Goal: Task Accomplishment & Management: Complete application form

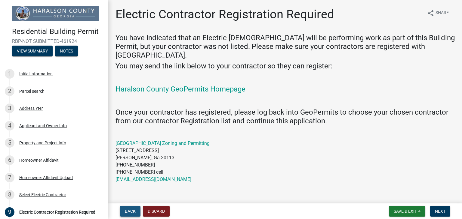
click at [133, 209] on span "Back" at bounding box center [130, 211] width 11 height 5
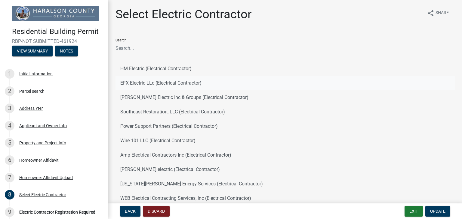
scroll to position [30, 0]
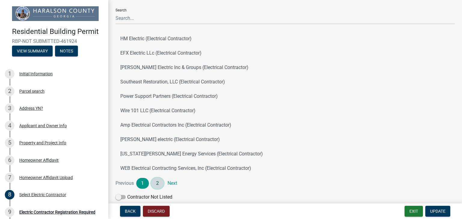
click at [156, 184] on link "2" at bounding box center [157, 183] width 13 height 11
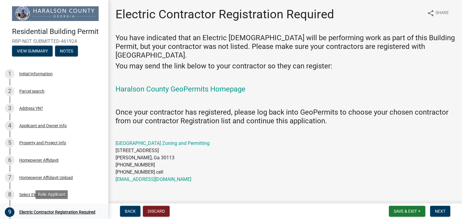
drag, startPoint x: 41, startPoint y: 211, endPoint x: 44, endPoint y: 209, distance: 3.9
click at [41, 211] on div "Electric Contractor Registration Required" at bounding box center [57, 212] width 76 height 4
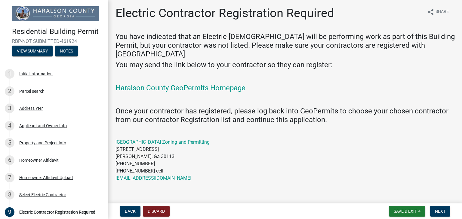
scroll to position [2, 0]
click at [439, 213] on span "Next" at bounding box center [439, 211] width 11 height 5
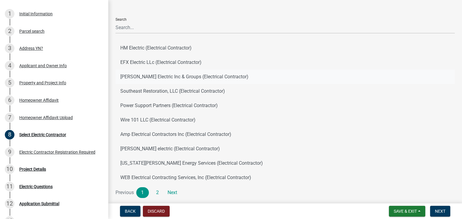
scroll to position [30, 0]
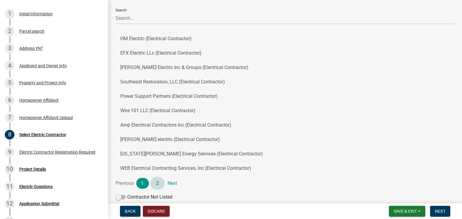
click at [157, 183] on link "2" at bounding box center [157, 183] width 13 height 11
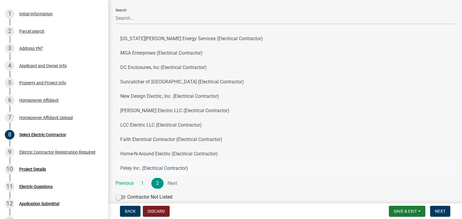
click at [139, 169] on button "Petey Inc. (Electrical Contractor)" at bounding box center [284, 168] width 339 height 14
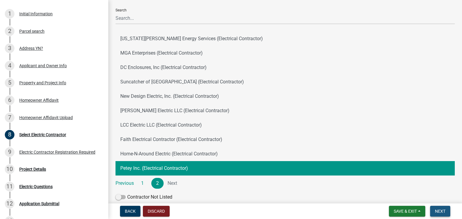
click at [439, 212] on span "Next" at bounding box center [439, 211] width 11 height 5
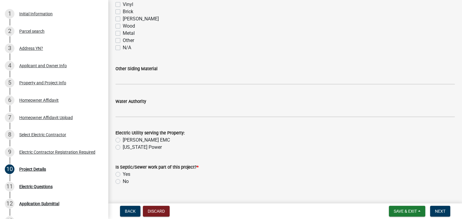
scroll to position [541, 0]
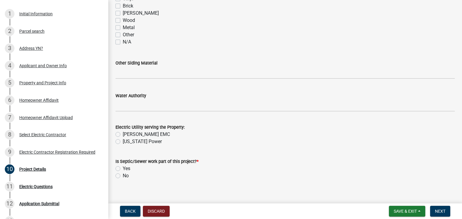
click at [123, 134] on label "[PERSON_NAME] EMC" at bounding box center [146, 134] width 47 height 7
click at [123, 134] on input "[PERSON_NAME] EMC" at bounding box center [125, 133] width 4 height 4
radio input "true"
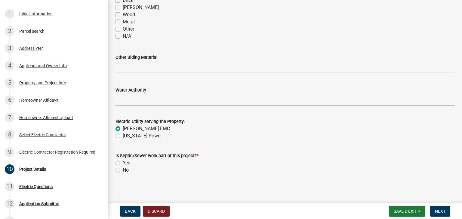
scroll to position [548, 0]
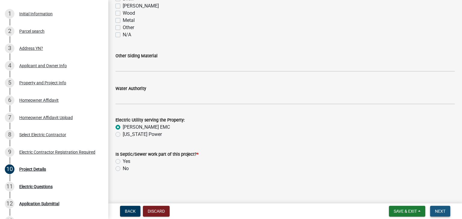
click at [439, 212] on span "Next" at bounding box center [439, 211] width 11 height 5
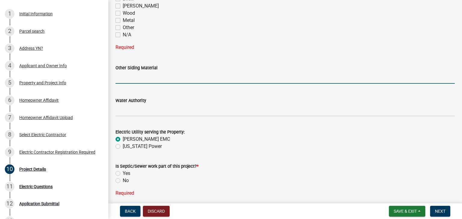
click at [140, 78] on input "Other Siding Material" at bounding box center [284, 78] width 339 height 12
type input "N/A"
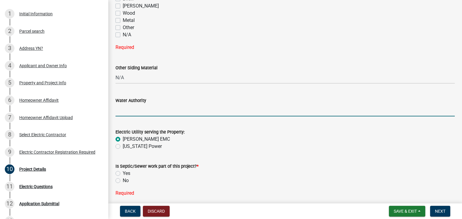
click at [147, 112] on input "Water Authority" at bounding box center [284, 110] width 339 height 12
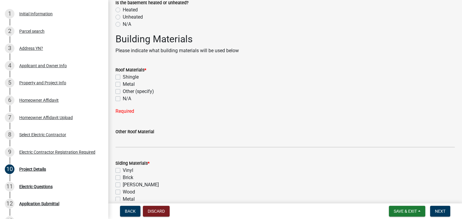
scroll to position [411, 0]
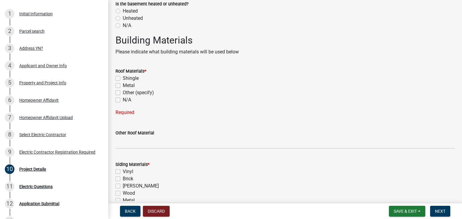
type input "N/A"
click at [123, 99] on label "N/A" at bounding box center [127, 99] width 8 height 7
click at [123, 99] on input "N/A" at bounding box center [125, 98] width 4 height 4
checkbox input "true"
checkbox input "false"
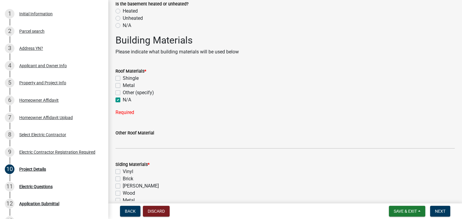
checkbox input "false"
checkbox input "true"
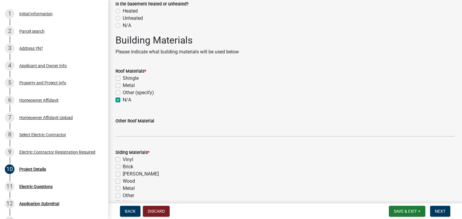
scroll to position [471, 0]
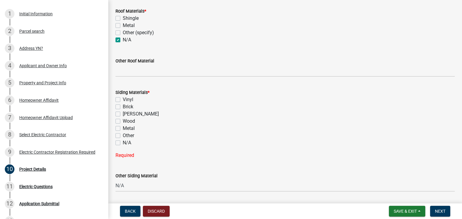
click at [123, 142] on label "N/A" at bounding box center [127, 142] width 8 height 7
click at [123, 142] on input "N/A" at bounding box center [125, 141] width 4 height 4
checkbox input "true"
checkbox input "false"
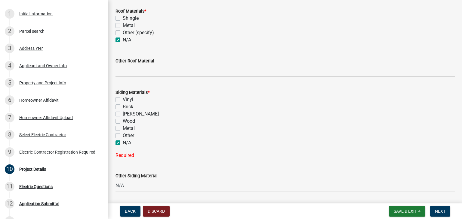
checkbox input "false"
checkbox input "true"
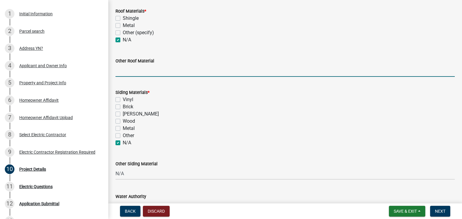
click at [137, 75] on input "Other Roof Material" at bounding box center [284, 71] width 339 height 12
type input "A"
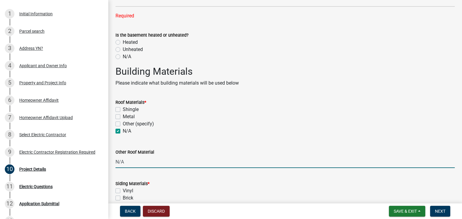
scroll to position [351, 0]
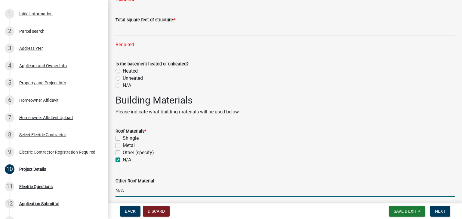
type input "N/A"
drag, startPoint x: 117, startPoint y: 87, endPoint x: 132, endPoint y: 41, distance: 48.5
click at [123, 87] on label "N/A" at bounding box center [127, 85] width 8 height 7
click at [123, 86] on input "N/A" at bounding box center [125, 84] width 4 height 4
radio input "true"
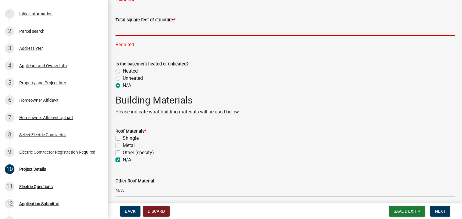
click at [133, 32] on input "text" at bounding box center [284, 29] width 339 height 12
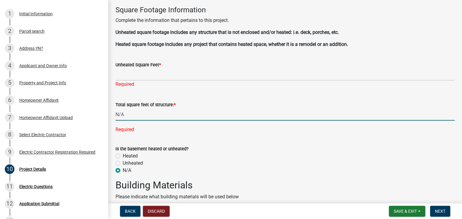
scroll to position [261, 0]
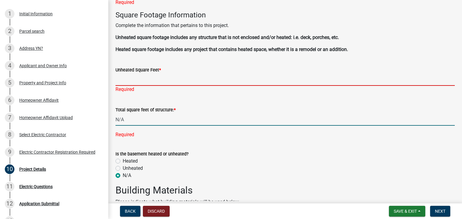
type input "0"
click at [143, 80] on input "Unheated Square Feet *" at bounding box center [284, 80] width 339 height 12
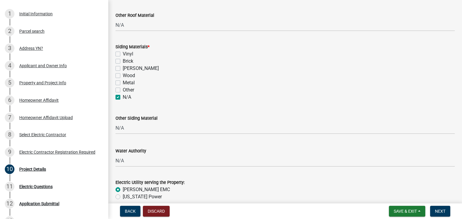
scroll to position [579, 0]
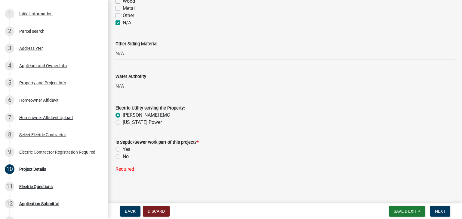
type input "N/A"
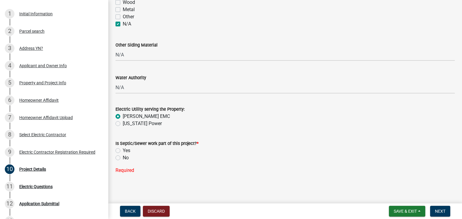
click at [123, 157] on label "No" at bounding box center [126, 157] width 6 height 7
click at [123, 157] on input "No" at bounding box center [125, 157] width 4 height 4
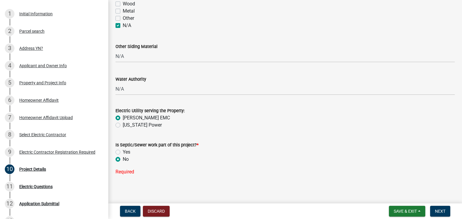
radio input "true"
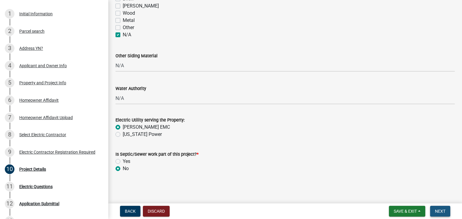
click at [441, 213] on span "Next" at bounding box center [439, 211] width 11 height 5
click at [30, 185] on div "Electric Questions" at bounding box center [35, 187] width 33 height 4
click at [24, 187] on div "Electric Questions" at bounding box center [35, 187] width 33 height 4
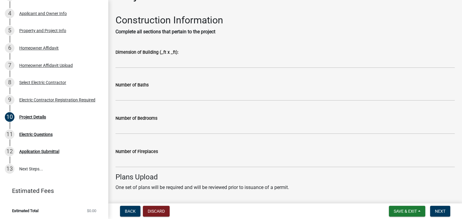
scroll to position [139, 0]
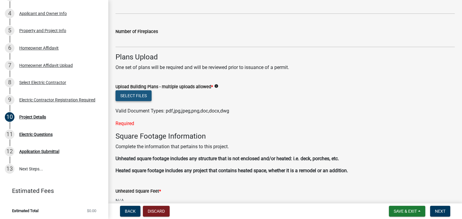
click at [131, 94] on button "Select files" at bounding box center [133, 95] width 36 height 11
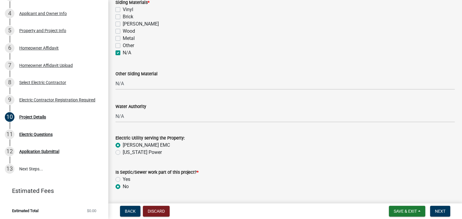
scroll to position [570, 0]
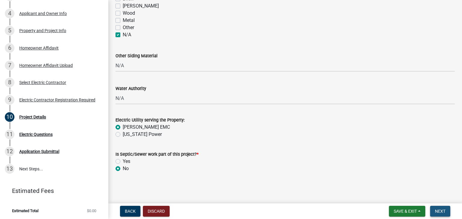
click at [435, 209] on span "Next" at bounding box center [439, 211] width 11 height 5
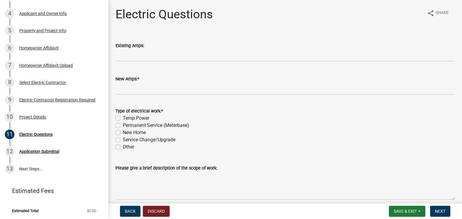
click at [123, 148] on label "Other" at bounding box center [128, 147] width 11 height 7
click at [123, 148] on input "Other" at bounding box center [125, 146] width 4 height 4
checkbox input "true"
checkbox input "false"
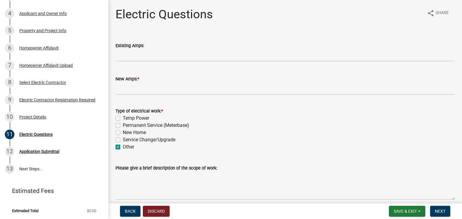
checkbox input "false"
checkbox input "true"
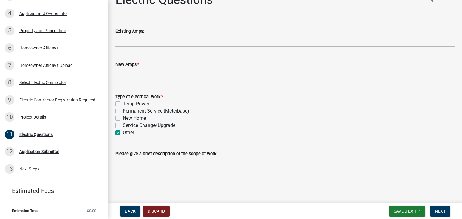
scroll to position [27, 0]
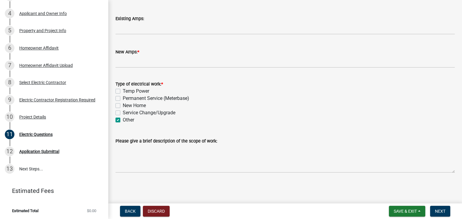
click at [169, 175] on wm-data-entity-input "Please give a brief description of the scope of work:" at bounding box center [284, 153] width 339 height 49
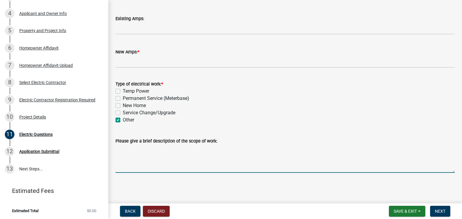
click at [168, 169] on textarea "Please give a brief description of the scope of work:" at bounding box center [284, 159] width 339 height 28
type textarea "P"
type textarea "i"
type textarea "In Ground Pool Install"
click at [438, 209] on span "Next" at bounding box center [439, 211] width 11 height 5
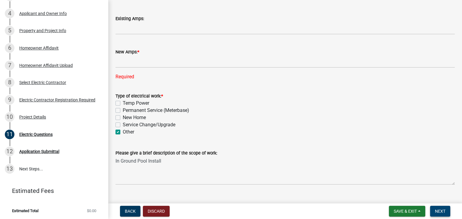
scroll to position [0, 0]
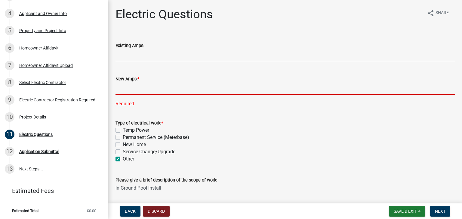
click at [138, 92] on input "text" at bounding box center [284, 89] width 339 height 12
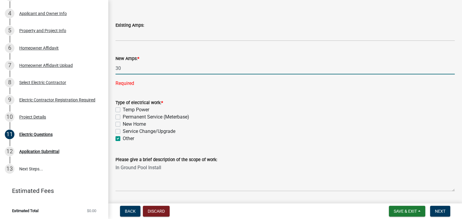
scroll to position [39, 0]
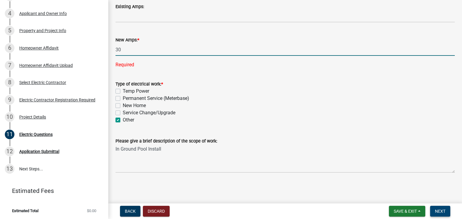
type input "30"
click at [439, 211] on span "Next" at bounding box center [439, 211] width 11 height 5
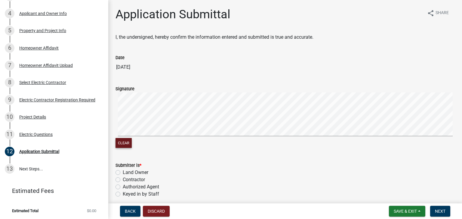
click at [124, 143] on button "Clear" at bounding box center [123, 143] width 16 height 10
click at [123, 181] on label "Contractor" at bounding box center [134, 179] width 22 height 7
click at [123, 180] on input "Contractor" at bounding box center [125, 178] width 4 height 4
radio input "true"
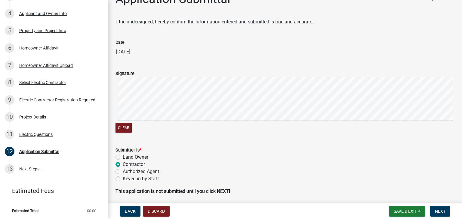
scroll to position [38, 0]
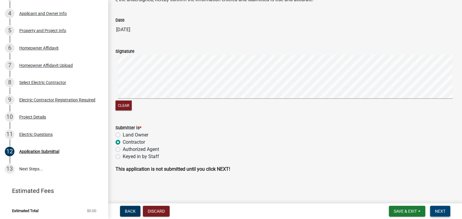
click at [442, 211] on span "Next" at bounding box center [439, 211] width 11 height 5
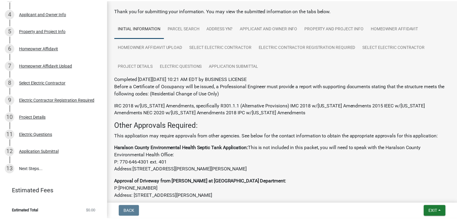
scroll to position [0, 0]
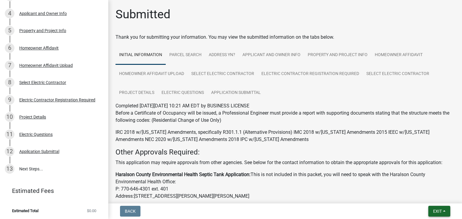
click at [440, 212] on span "Exit" at bounding box center [437, 211] width 9 height 5
click at [430, 197] on button "Save & Exit" at bounding box center [426, 196] width 48 height 14
